Goal: Information Seeking & Learning: Find contact information

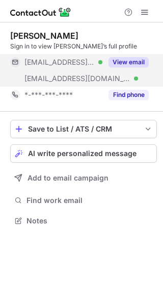
scroll to position [213, 163]
click at [134, 60] on button "View email" at bounding box center [129, 62] width 40 height 10
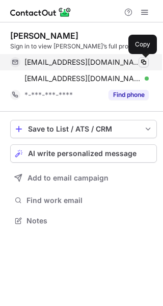
click at [143, 61] on span at bounding box center [144, 62] width 8 height 8
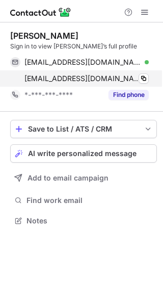
scroll to position [213, 163]
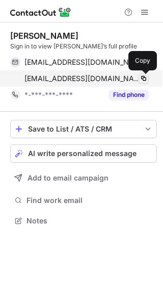
click at [141, 75] on span at bounding box center [144, 78] width 8 height 8
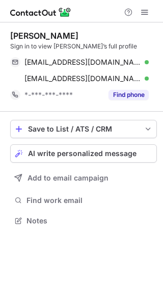
scroll to position [213, 163]
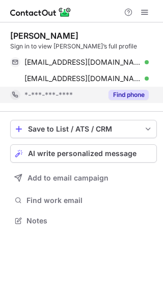
click at [144, 92] on button "Find phone" at bounding box center [129, 95] width 40 height 10
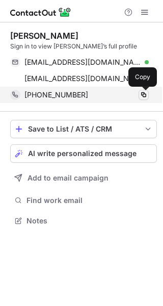
click at [140, 94] on span at bounding box center [144, 95] width 8 height 8
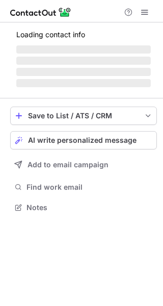
scroll to position [213, 163]
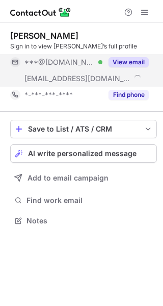
click at [111, 69] on div "View email" at bounding box center [125, 62] width 46 height 16
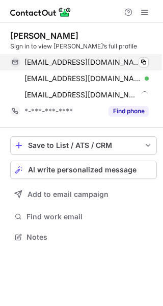
scroll to position [229, 163]
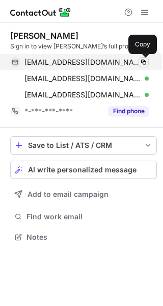
click at [142, 65] on span at bounding box center [144, 62] width 8 height 8
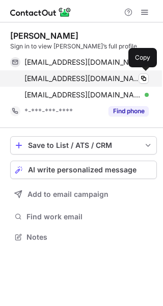
scroll to position [229, 163]
click at [147, 80] on span at bounding box center [144, 78] width 8 height 8
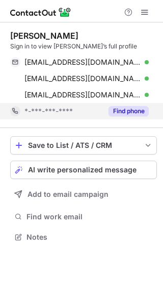
click at [121, 103] on div "Find phone" at bounding box center [125, 111] width 46 height 16
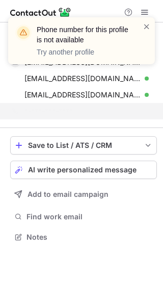
scroll to position [213, 163]
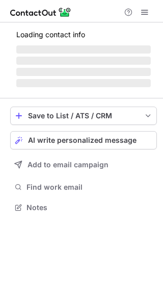
scroll to position [213, 163]
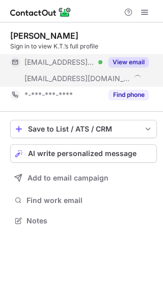
click at [127, 63] on button "View email" at bounding box center [129, 62] width 40 height 10
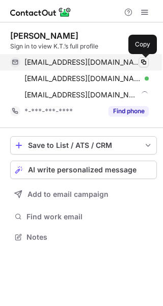
click at [145, 57] on button at bounding box center [144, 62] width 10 height 10
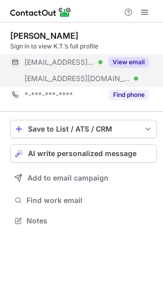
scroll to position [213, 163]
click at [139, 64] on button "View email" at bounding box center [129, 62] width 40 height 10
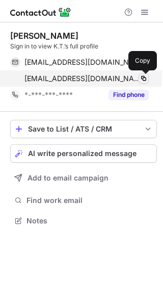
click at [141, 79] on span at bounding box center [144, 78] width 8 height 8
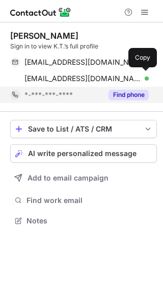
click at [131, 99] on button "Find phone" at bounding box center [129, 95] width 40 height 10
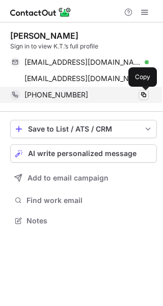
click at [145, 94] on span at bounding box center [144, 95] width 8 height 8
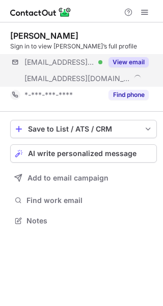
scroll to position [213, 163]
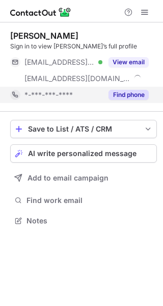
click at [133, 94] on button "Find phone" at bounding box center [129, 95] width 40 height 10
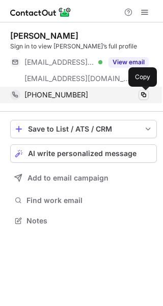
click at [142, 97] on span at bounding box center [144, 95] width 8 height 8
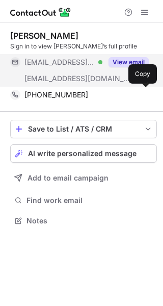
scroll to position [213, 163]
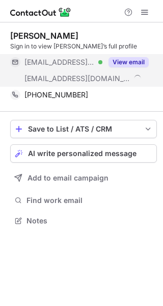
click at [132, 65] on button "View email" at bounding box center [129, 62] width 40 height 10
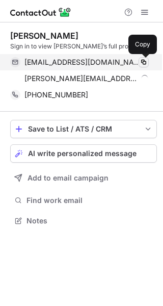
click at [147, 60] on span at bounding box center [144, 62] width 8 height 8
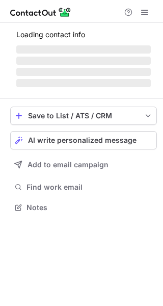
scroll to position [262, 163]
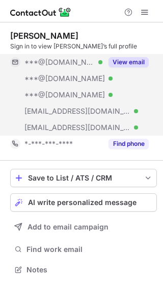
click at [131, 59] on button "View email" at bounding box center [129, 62] width 40 height 10
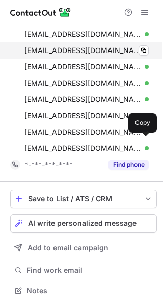
scroll to position [0, 0]
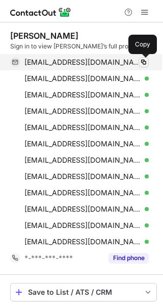
click at [142, 62] on span at bounding box center [144, 62] width 8 height 8
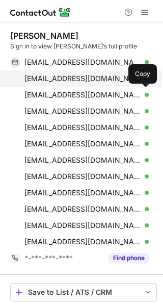
scroll to position [376, 156]
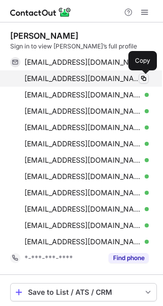
click at [141, 77] on span at bounding box center [144, 78] width 8 height 8
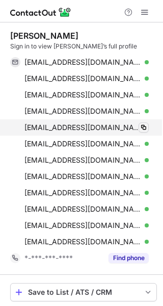
scroll to position [376, 156]
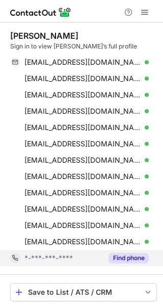
click at [113, 257] on button "Find phone" at bounding box center [129, 258] width 40 height 10
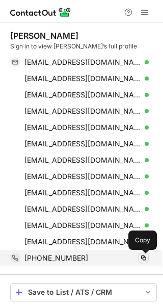
click at [139, 257] on button at bounding box center [144, 258] width 10 height 10
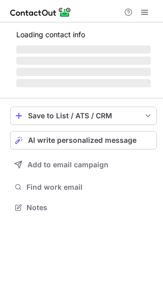
scroll to position [213, 163]
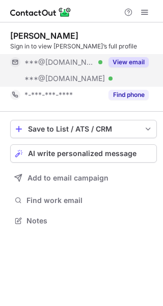
click at [131, 59] on button "View email" at bounding box center [129, 62] width 40 height 10
